Goal: Task Accomplishment & Management: Use online tool/utility

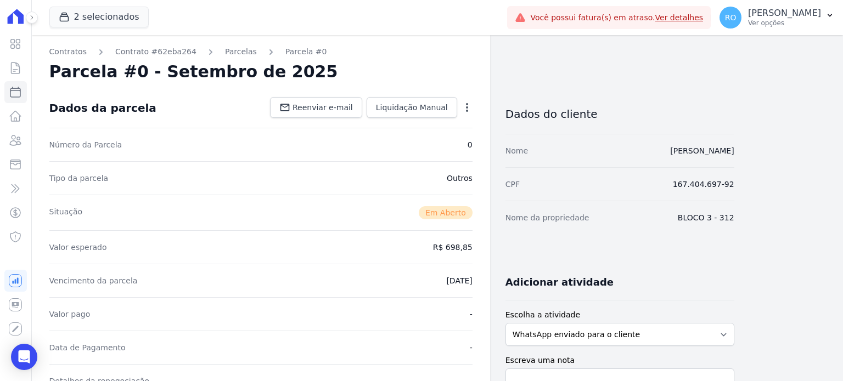
scroll to position [165, 0]
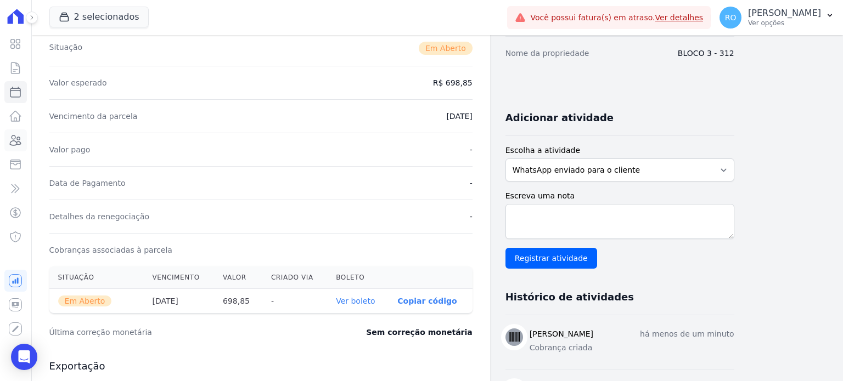
click at [19, 140] on icon at bounding box center [15, 140] width 13 height 13
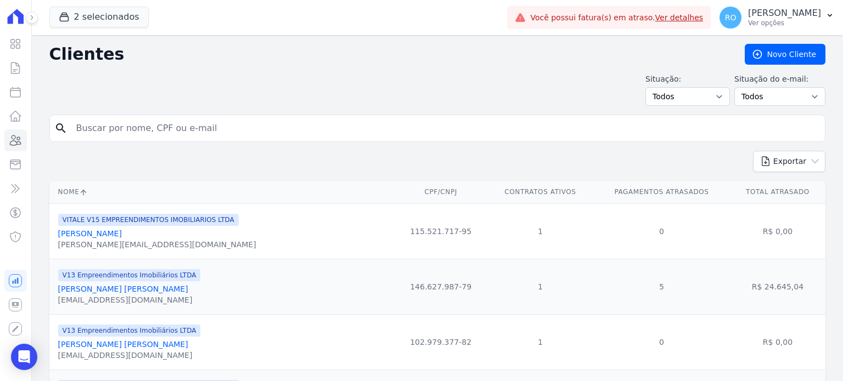
click at [133, 116] on div "search" at bounding box center [437, 128] width 776 height 27
click at [132, 127] on input "search" at bounding box center [445, 128] width 751 height 22
type input "Lavynia"
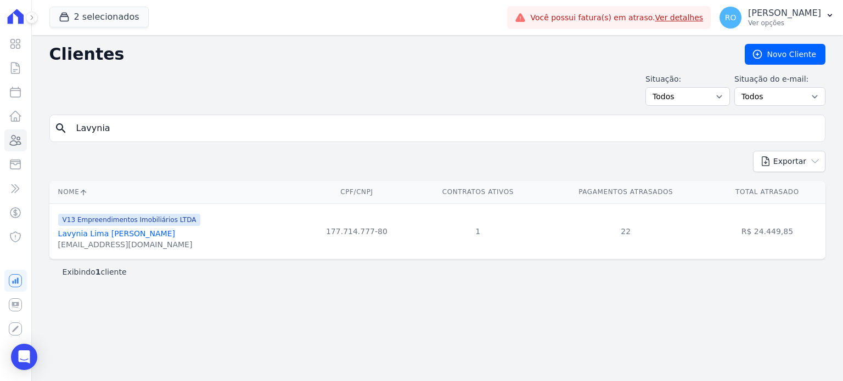
click at [95, 232] on link "Lavynia Lima [PERSON_NAME]" at bounding box center [116, 233] width 117 height 9
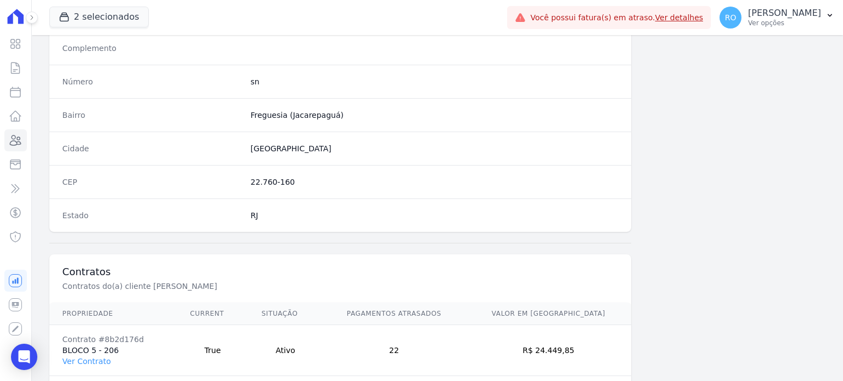
scroll to position [641, 0]
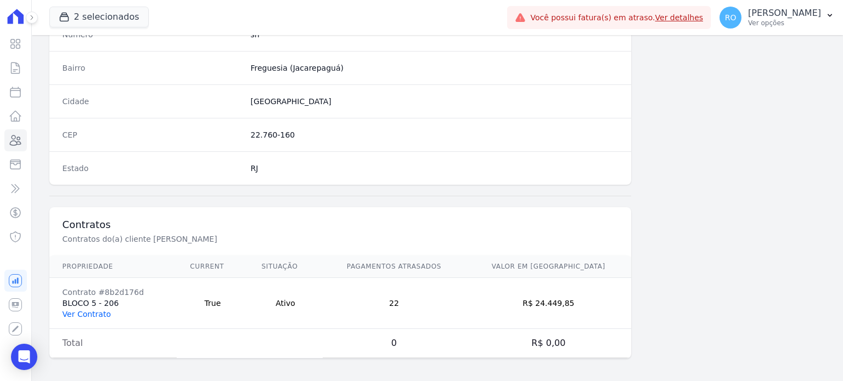
click at [84, 310] on link "Ver Contrato" at bounding box center [87, 314] width 48 height 9
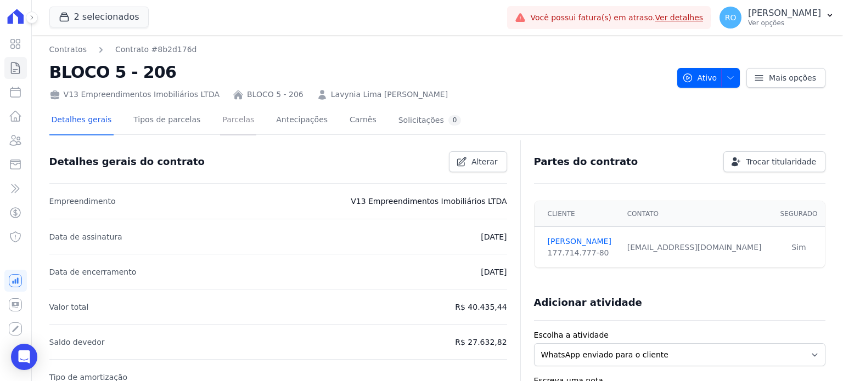
click at [221, 125] on link "Parcelas" at bounding box center [238, 120] width 36 height 29
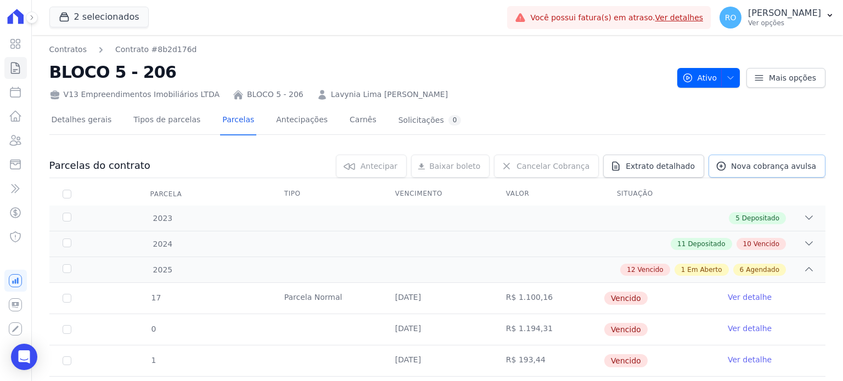
click at [755, 175] on link "Nova cobrança avulsa" at bounding box center [766, 166] width 117 height 23
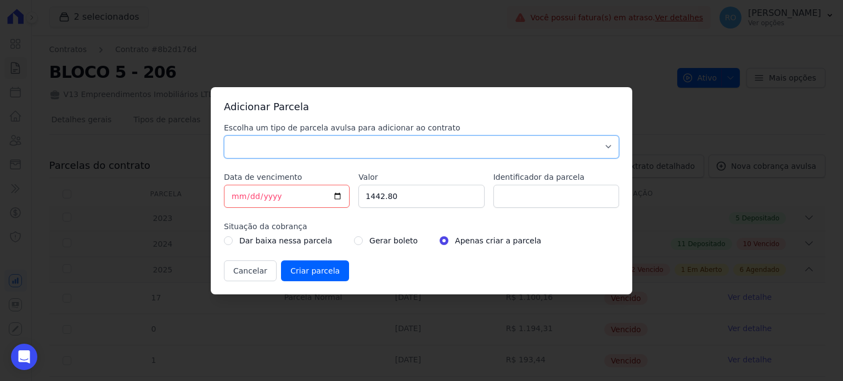
click at [234, 148] on select "Parcela Normal Sinal Caução Intercalada [PERSON_NAME] Pré [PERSON_NAME] Pós [PE…" at bounding box center [421, 147] width 395 height 23
select select "others"
click at [224, 136] on select "Parcela Normal Sinal Caução Intercalada [PERSON_NAME] Pré [PERSON_NAME] Pós [PE…" at bounding box center [421, 147] width 395 height 23
click at [336, 195] on input "[DATE]" at bounding box center [287, 196] width 126 height 23
type input "[DATE]"
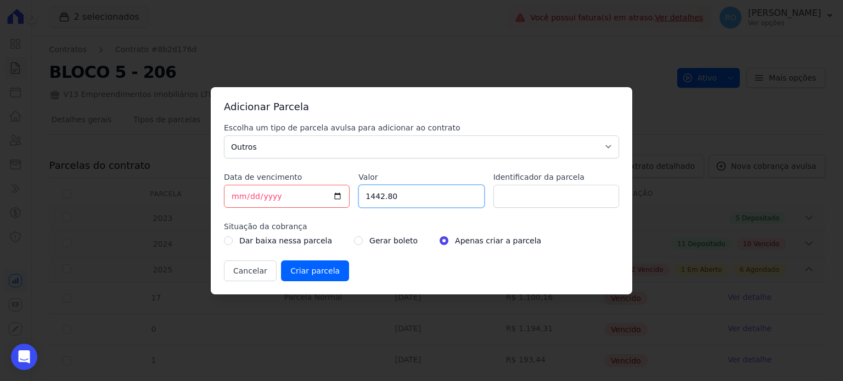
click at [422, 188] on input "1442.80" at bounding box center [421, 196] width 126 height 23
type input "653.00"
type input "ACORDO"
click at [354, 241] on input "radio" at bounding box center [358, 241] width 9 height 9
radio input "true"
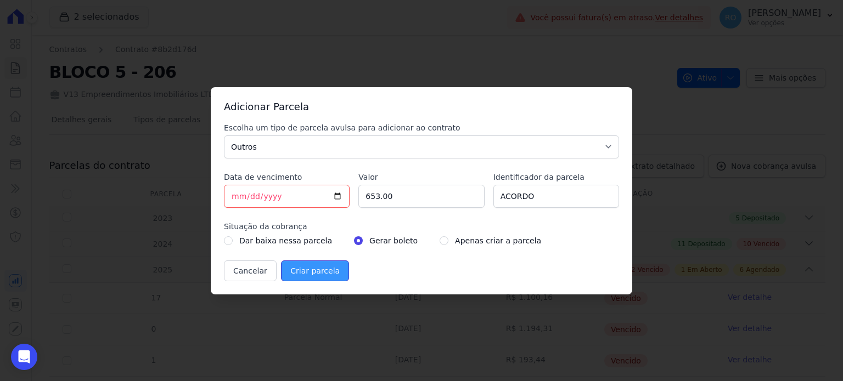
click at [292, 274] on input "Criar parcela" at bounding box center [315, 271] width 68 height 21
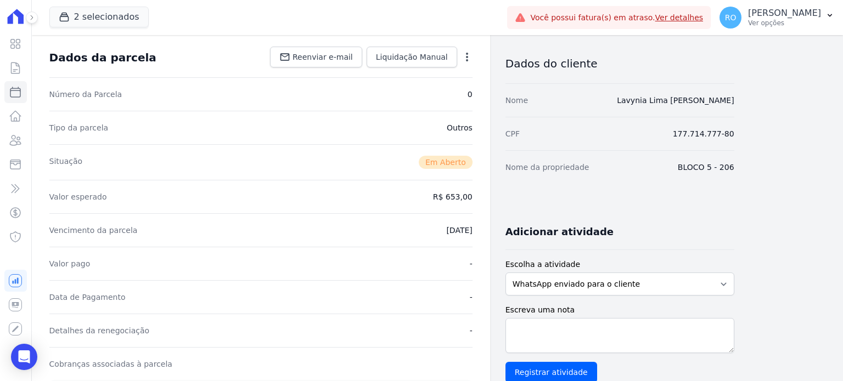
scroll to position [219, 0]
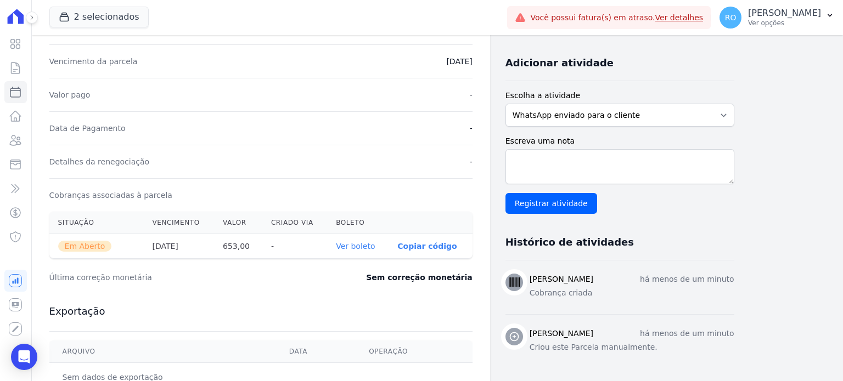
click at [353, 245] on link "Ver boleto" at bounding box center [355, 246] width 39 height 9
